Goal: Task Accomplishment & Management: Use online tool/utility

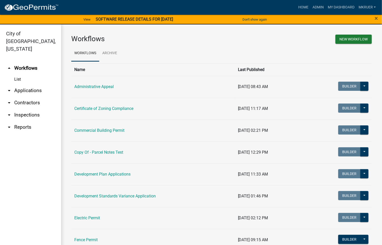
click at [34, 109] on link "arrow_drop_down Inspections" at bounding box center [30, 115] width 61 height 12
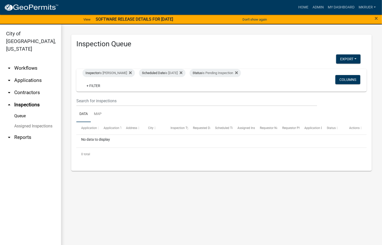
scroll to position [6, 0]
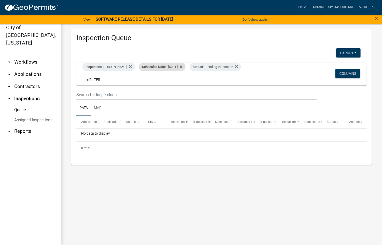
click at [175, 67] on div "Scheduled Date is [DATE]" at bounding box center [162, 67] width 47 height 8
click at [173, 87] on input "[DATE]" at bounding box center [159, 86] width 36 height 10
type input "[DATE]"
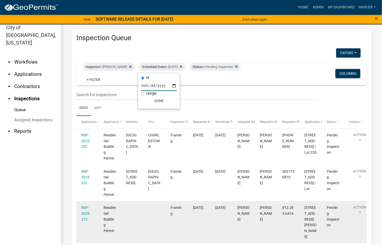
scroll to position [0, 0]
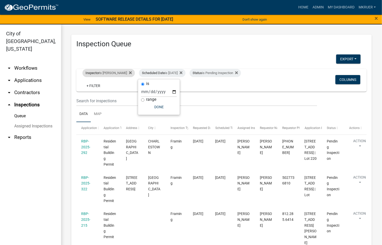
click at [111, 73] on div "Inspector is [PERSON_NAME]" at bounding box center [108, 73] width 52 height 8
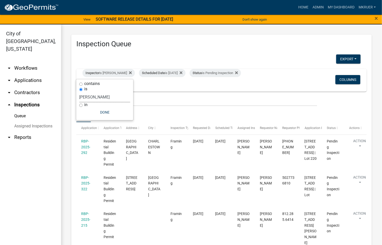
click at [99, 99] on select "Select an option None [PERSON_NAME] [PERSON_NAME] [PERSON_NAME] [PERSON_NAME] […" at bounding box center [104, 97] width 51 height 10
click at [80, 92] on select "Select an option None [PERSON_NAME] [PERSON_NAME] [PERSON_NAME] [PERSON_NAME] […" at bounding box center [104, 97] width 51 height 10
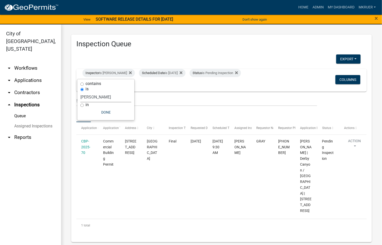
click at [97, 98] on select "Select an option None [PERSON_NAME] [PERSON_NAME] [PERSON_NAME] [PERSON_NAME] […" at bounding box center [105, 97] width 51 height 10
click at [83, 92] on select "Select an option None [PERSON_NAME] [PERSON_NAME] [PERSON_NAME] [PERSON_NAME] […" at bounding box center [105, 97] width 51 height 10
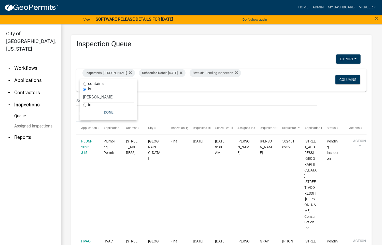
click at [93, 97] on select "Select an option None [PERSON_NAME] [PERSON_NAME] [PERSON_NAME] [PERSON_NAME] […" at bounding box center [108, 97] width 51 height 10
click at [83, 92] on select "Select an option None [PERSON_NAME] [PERSON_NAME] [PERSON_NAME] [PERSON_NAME] […" at bounding box center [108, 97] width 51 height 10
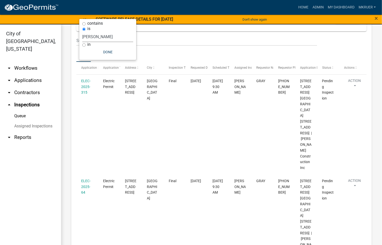
scroll to position [22, 0]
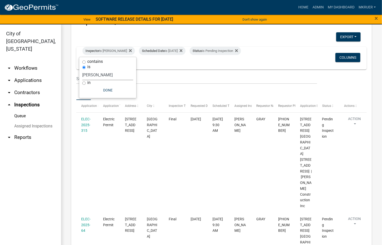
click at [99, 75] on select "Select an option None [PERSON_NAME] [PERSON_NAME] [PERSON_NAME] [PERSON_NAME] […" at bounding box center [107, 75] width 51 height 10
select select "fdb3bcc6-ce93-4663-8a18-5c08884dd177"
click at [82, 70] on select "Select an option None [PERSON_NAME] [PERSON_NAME] [PERSON_NAME] [PERSON_NAME] […" at bounding box center [107, 75] width 51 height 10
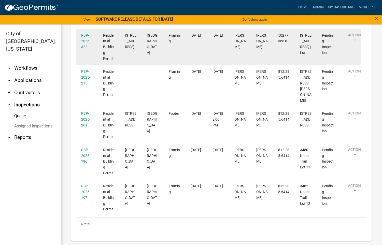
scroll to position [138, 0]
